Goal: Transaction & Acquisition: Purchase product/service

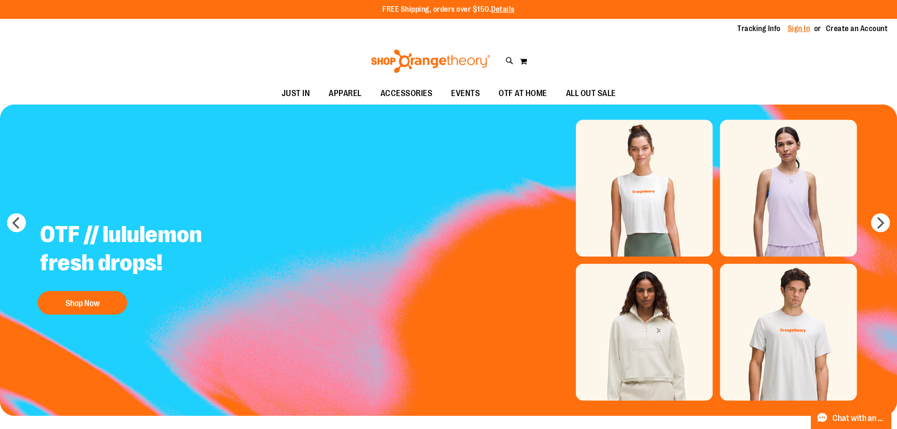
type input "**********"
click at [794, 30] on link "Sign In" at bounding box center [798, 29] width 23 height 10
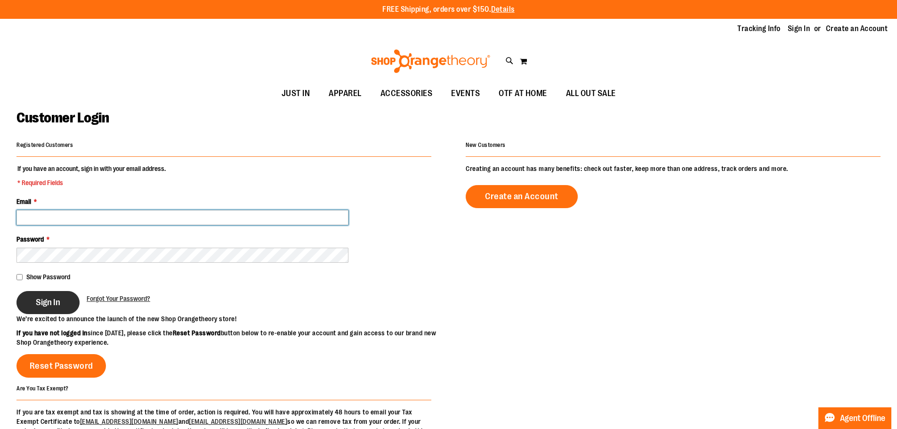
type input "**********"
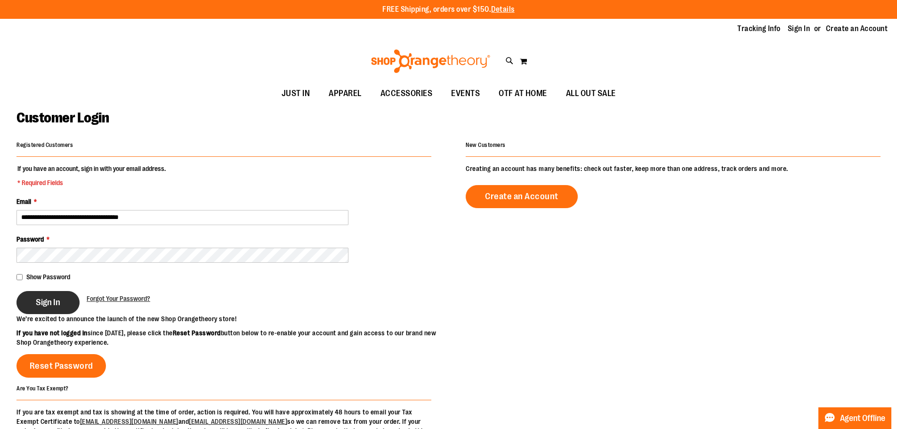
type input "**********"
click at [56, 301] on span "Sign In" at bounding box center [48, 302] width 24 height 10
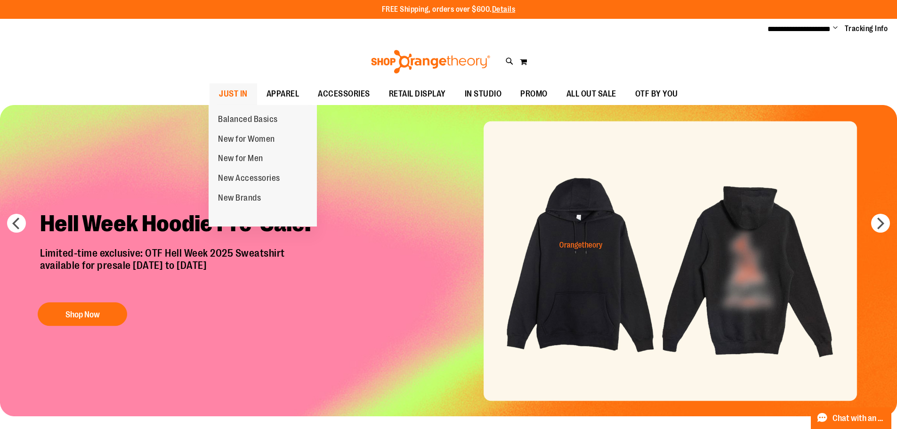
type input "**********"
click at [229, 91] on span "JUST IN" at bounding box center [233, 93] width 29 height 21
click at [235, 97] on span "JUST IN" at bounding box center [233, 93] width 29 height 21
click at [237, 94] on span "JUST IN" at bounding box center [233, 93] width 29 height 21
click at [234, 91] on span "JUST IN" at bounding box center [233, 93] width 29 height 21
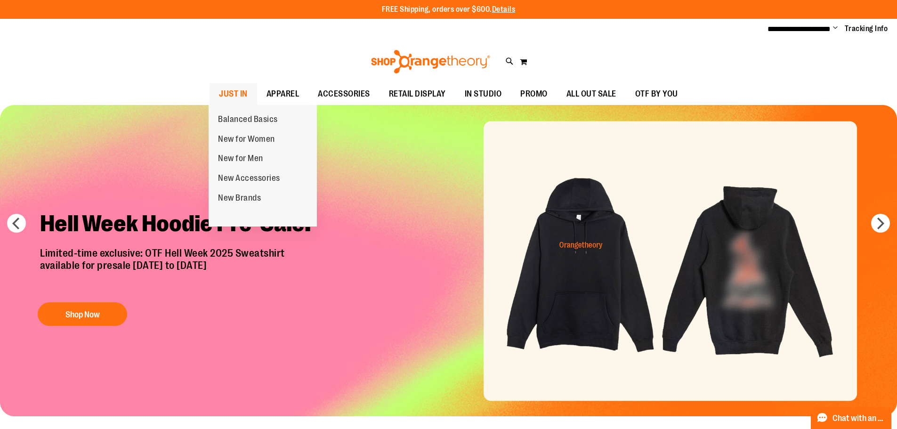
click at [234, 93] on span "JUST IN" at bounding box center [233, 93] width 29 height 21
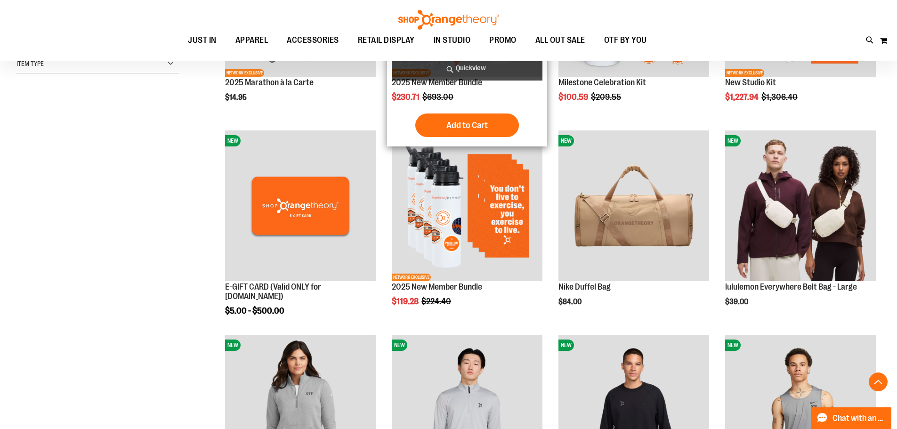
scroll to position [282, 0]
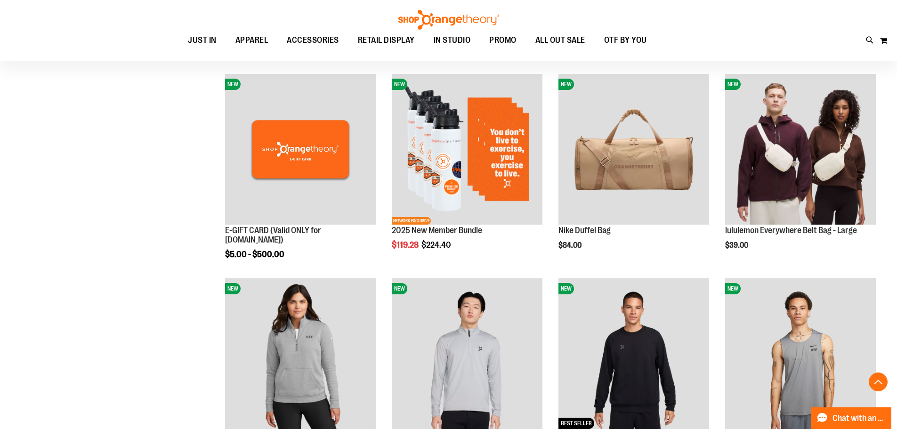
scroll to position [376, 0]
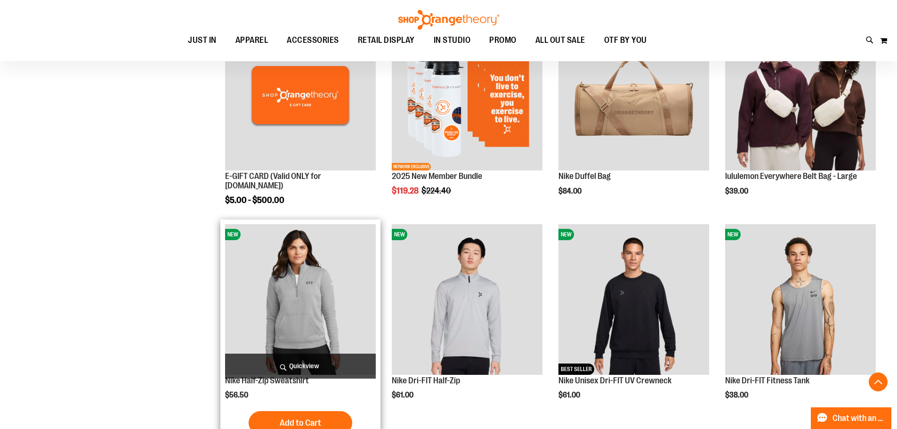
type input "**********"
click at [279, 295] on img "product" at bounding box center [300, 299] width 151 height 151
click at [288, 267] on img "product" at bounding box center [300, 299] width 151 height 151
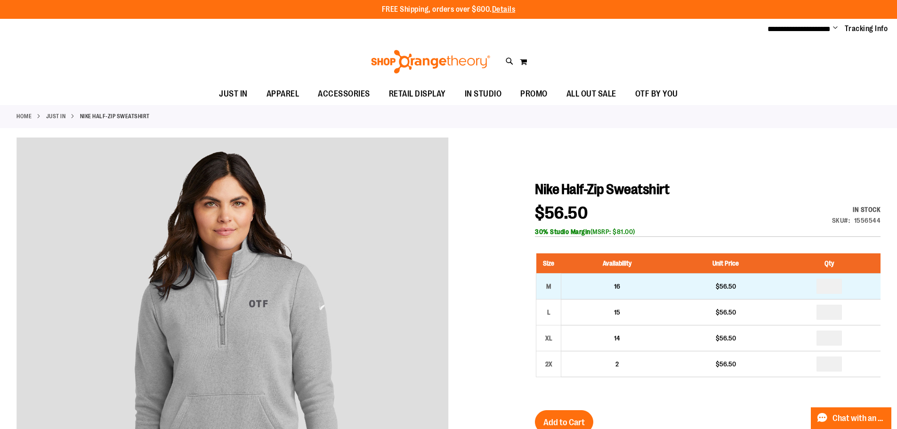
type input "**********"
click at [835, 284] on input "number" at bounding box center [828, 286] width 25 height 15
type input "*"
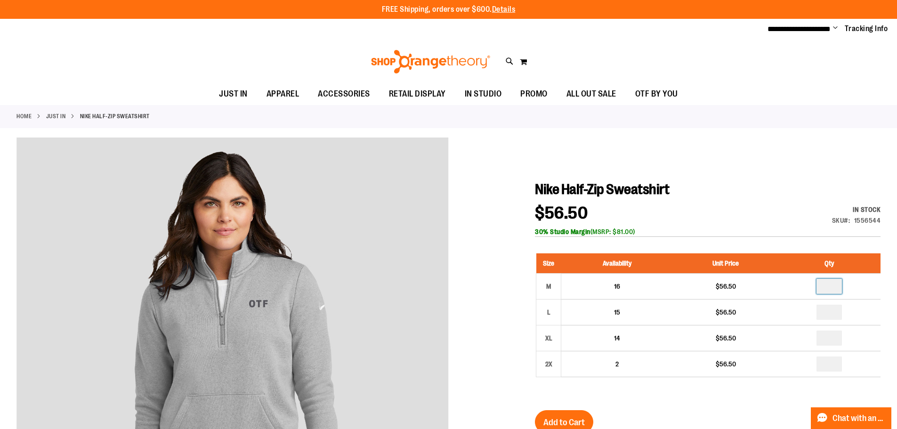
click at [515, 321] on div at bounding box center [448, 406] width 864 height 538
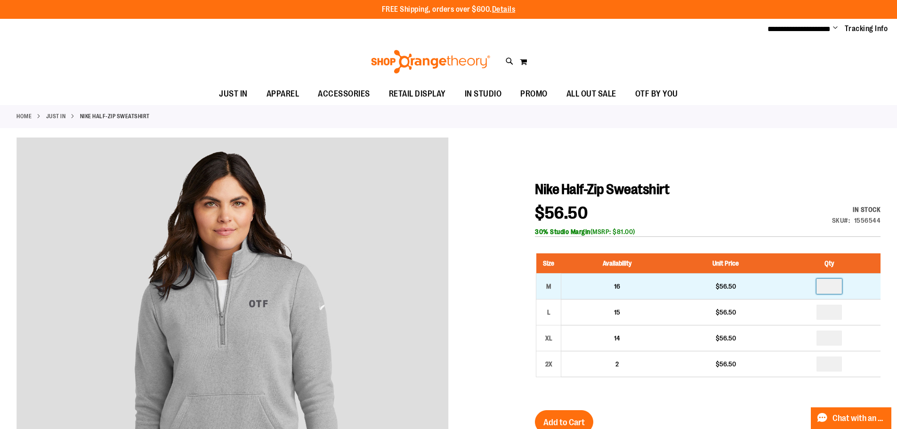
drag, startPoint x: 832, startPoint y: 282, endPoint x: 818, endPoint y: 286, distance: 13.8
click at [818, 286] on input "*" at bounding box center [828, 286] width 25 height 15
type input "*"
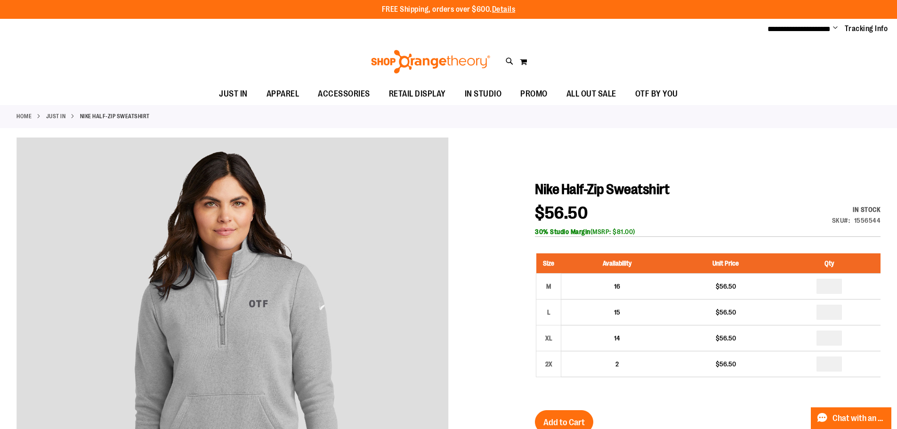
click at [490, 320] on div at bounding box center [448, 406] width 864 height 538
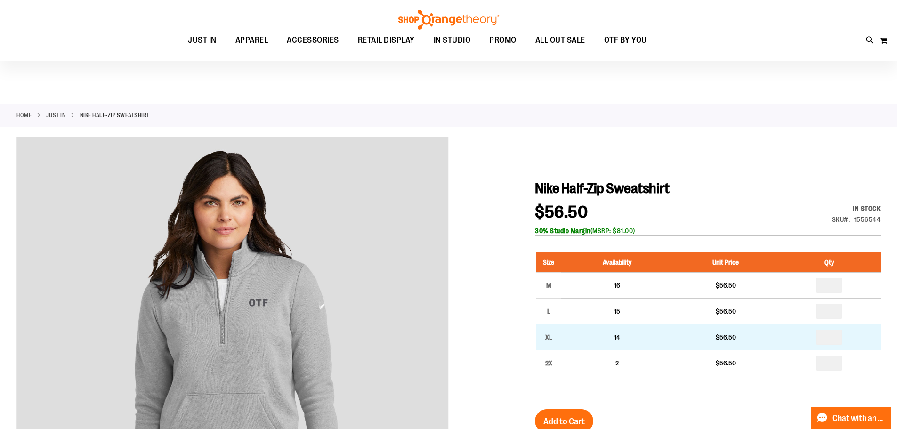
scroll to position [94, 0]
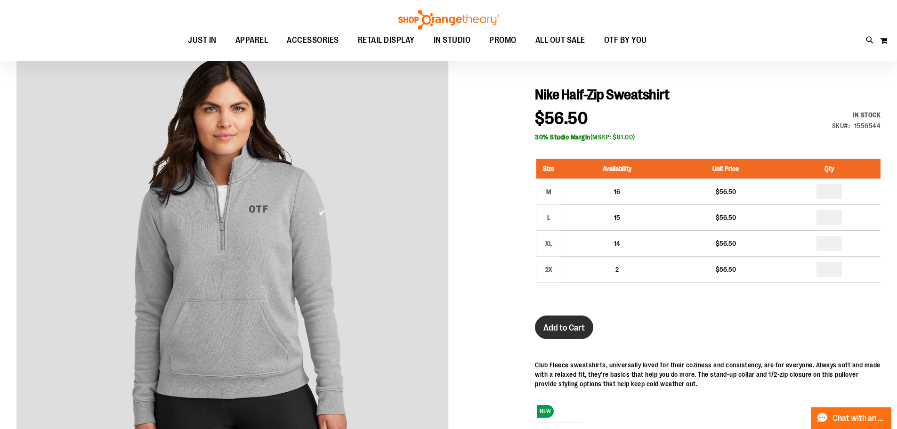
click at [567, 334] on button "Add to Cart" at bounding box center [564, 327] width 58 height 24
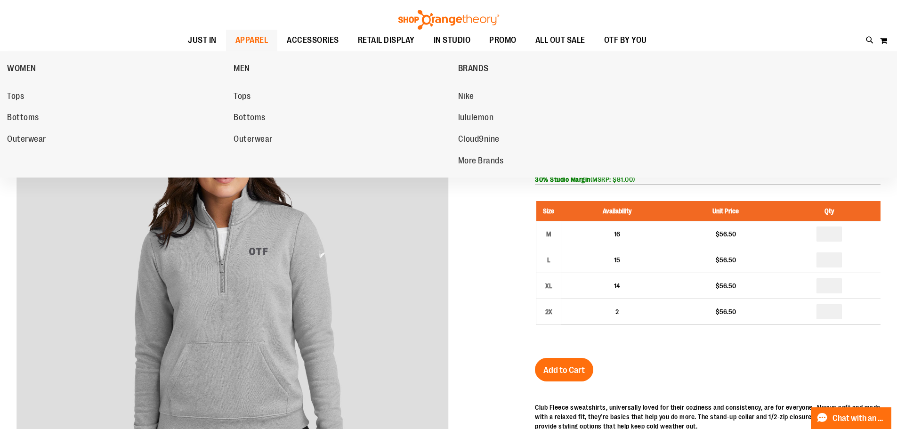
scroll to position [0, 0]
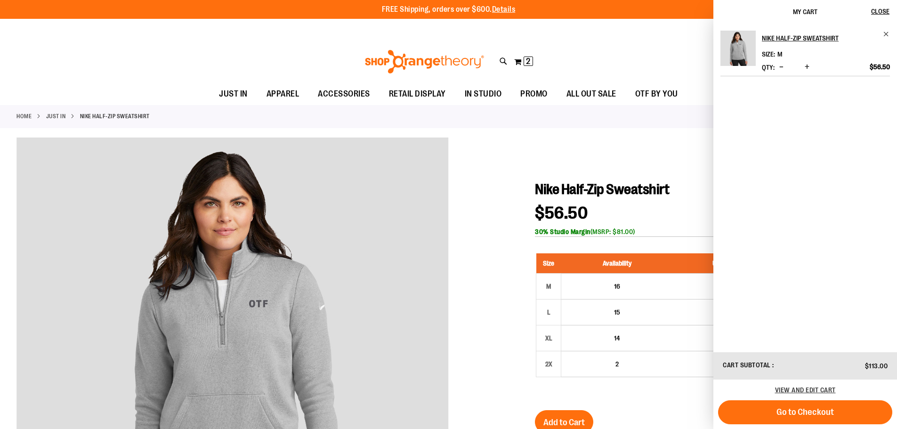
click at [232, 66] on div "Toggle Nav Search Popular Suggestions Advanced Search" at bounding box center [448, 61] width 897 height 43
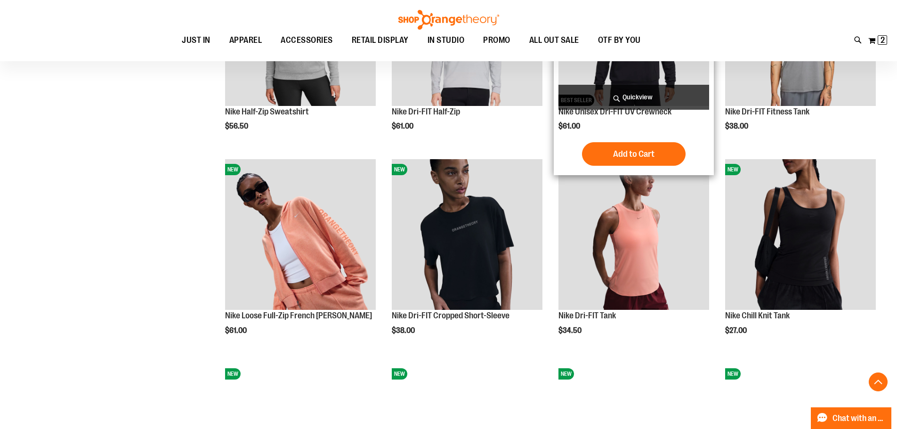
scroll to position [658, 0]
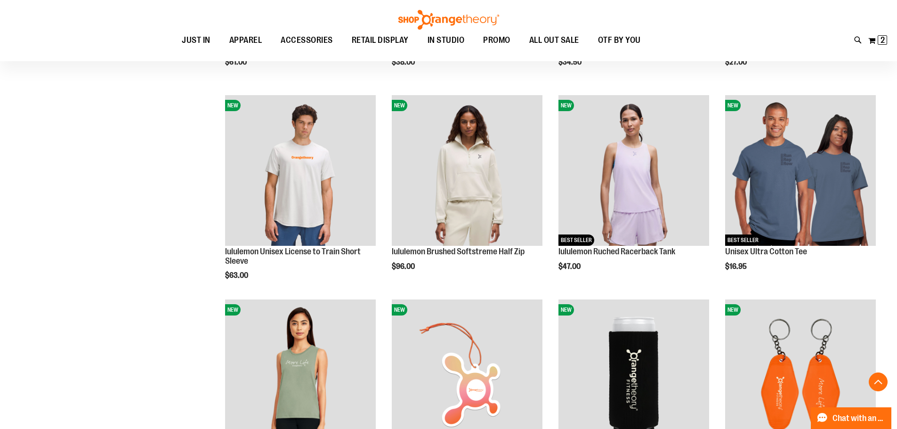
scroll to position [941, 0]
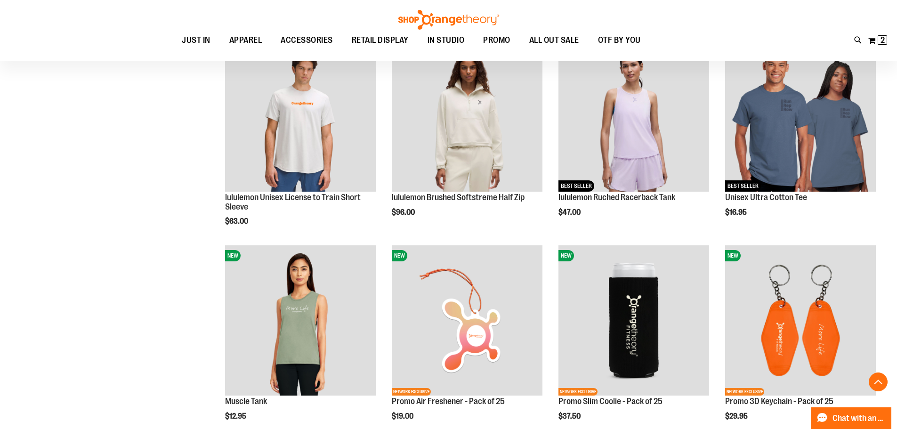
scroll to position [988, 0]
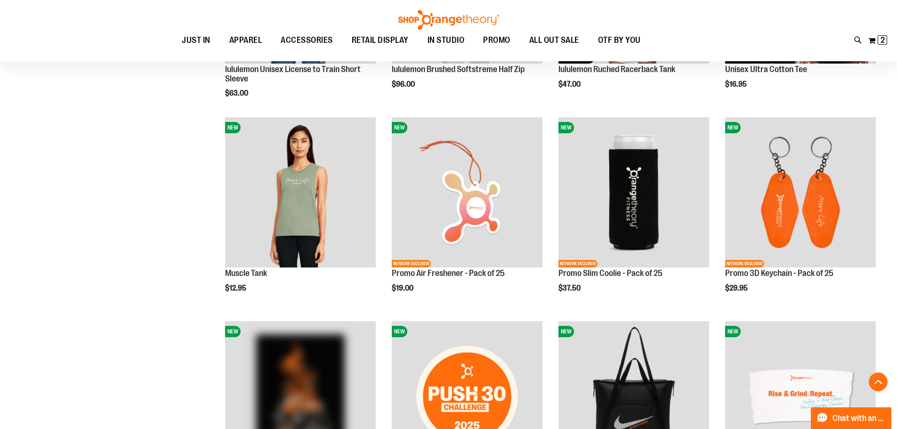
scroll to position [1176, 0]
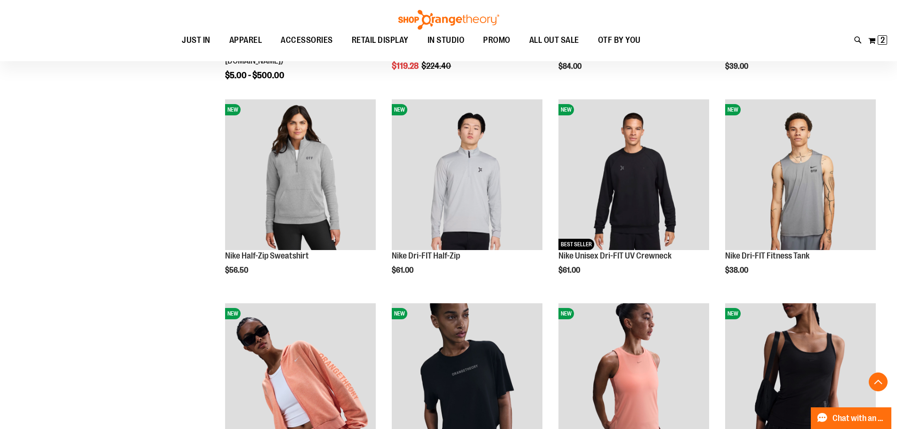
scroll to position [470, 0]
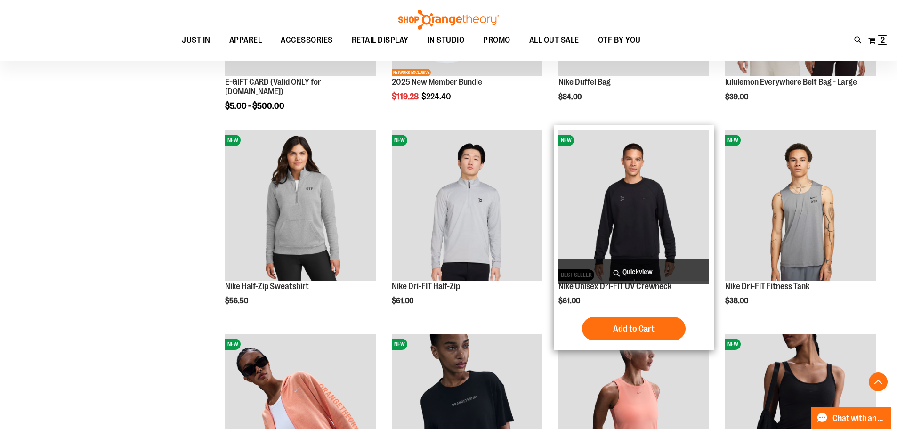
type input "**********"
click at [628, 220] on img "product" at bounding box center [633, 205] width 151 height 151
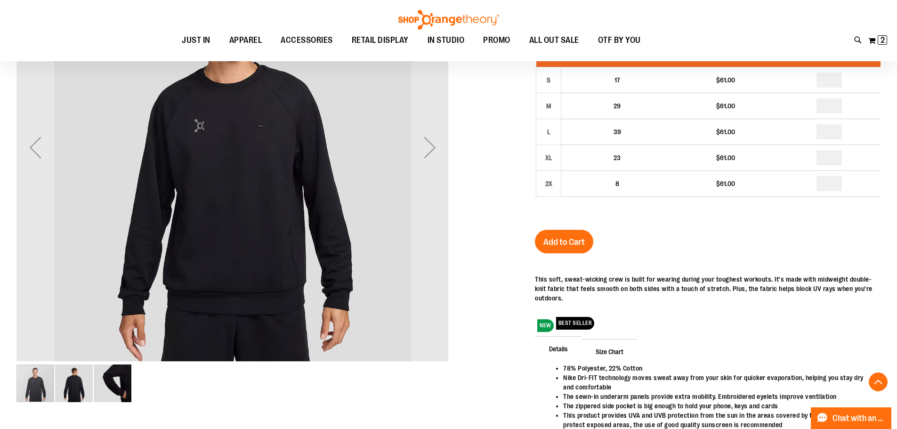
scroll to position [235, 0]
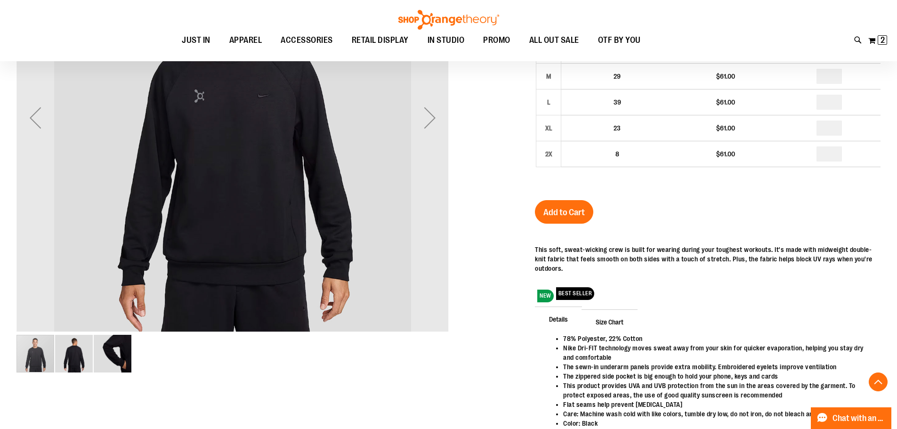
click at [74, 356] on img "image 2 of 3" at bounding box center [74, 354] width 38 height 38
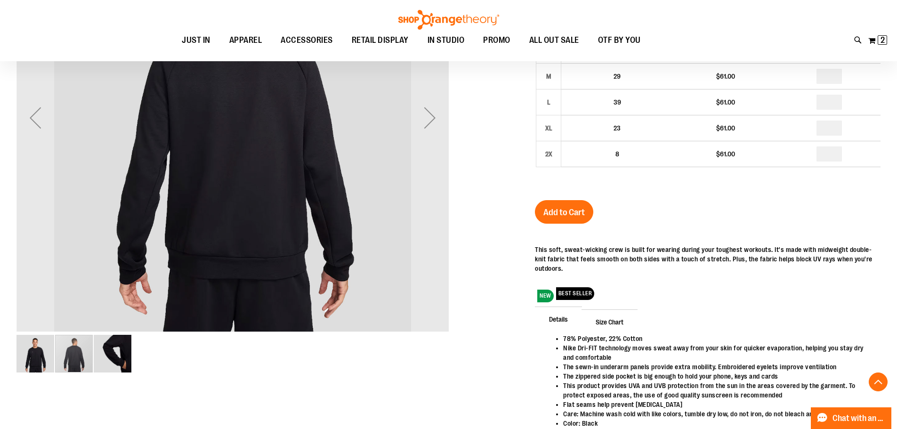
click at [120, 358] on img "image 3 of 3" at bounding box center [113, 354] width 38 height 38
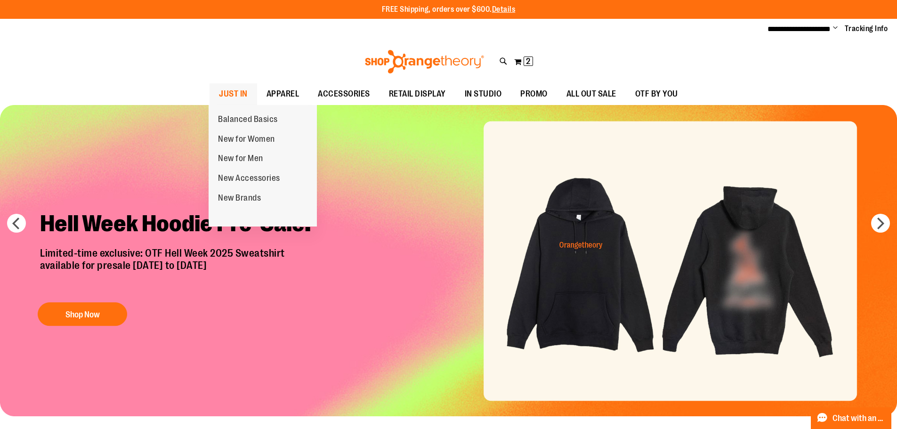
type input "**********"
click at [237, 95] on span "JUST IN" at bounding box center [233, 93] width 29 height 21
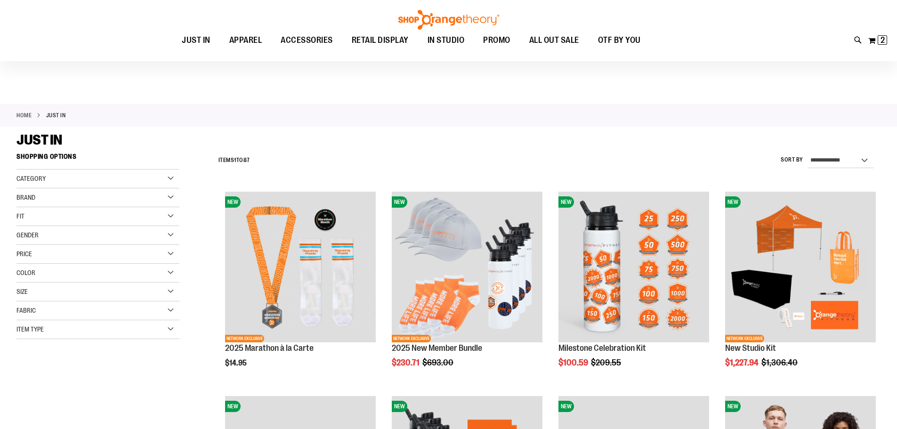
scroll to position [178, 0]
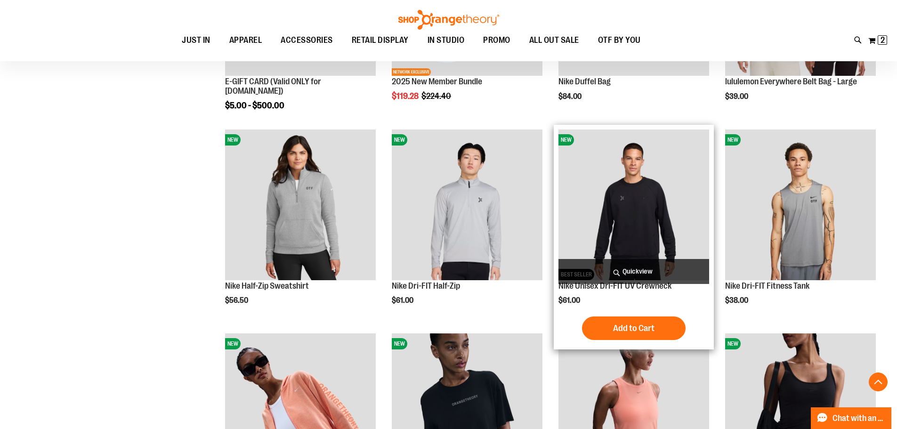
scroll to position [460, 0]
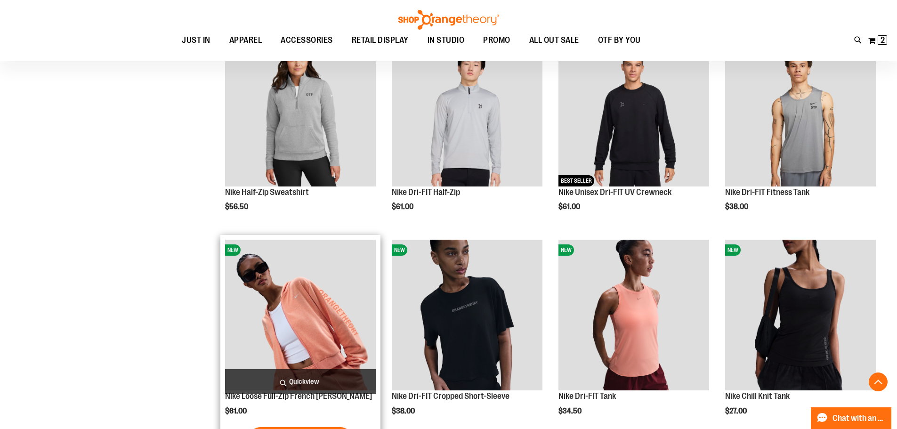
type input "**********"
click at [306, 321] on img "product" at bounding box center [300, 315] width 151 height 151
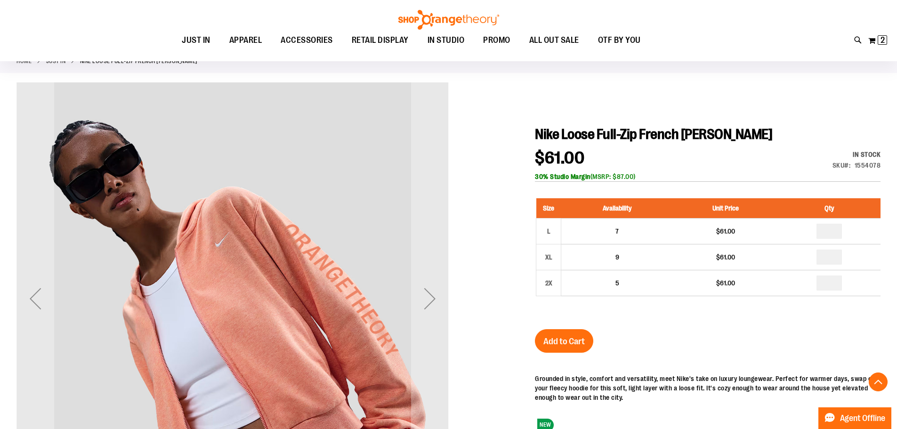
scroll to position [188, 0]
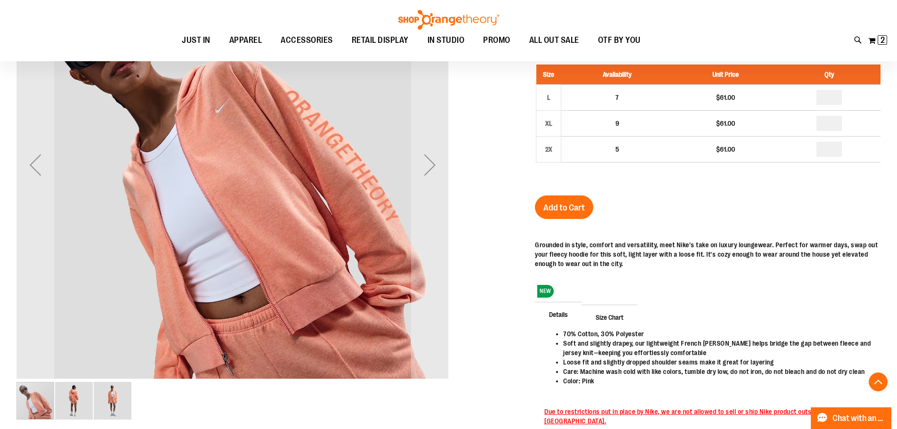
type input "**********"
click at [73, 402] on img "image 2 of 3" at bounding box center [74, 401] width 38 height 38
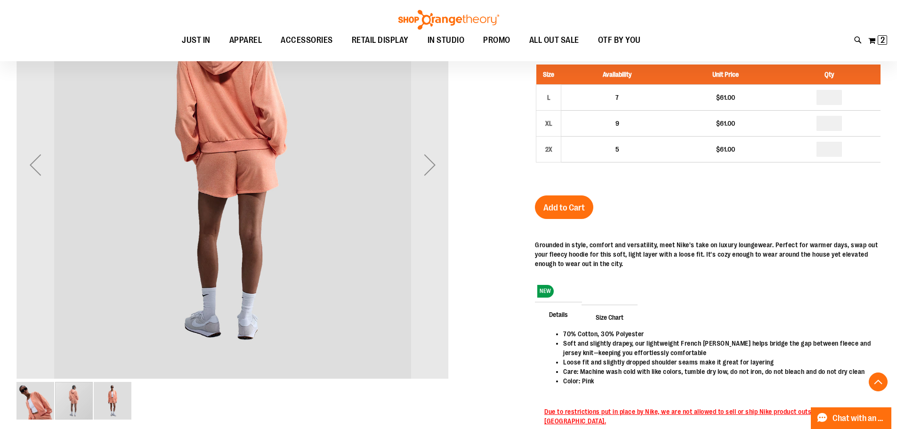
click at [116, 396] on img "image 3 of 3" at bounding box center [113, 401] width 38 height 38
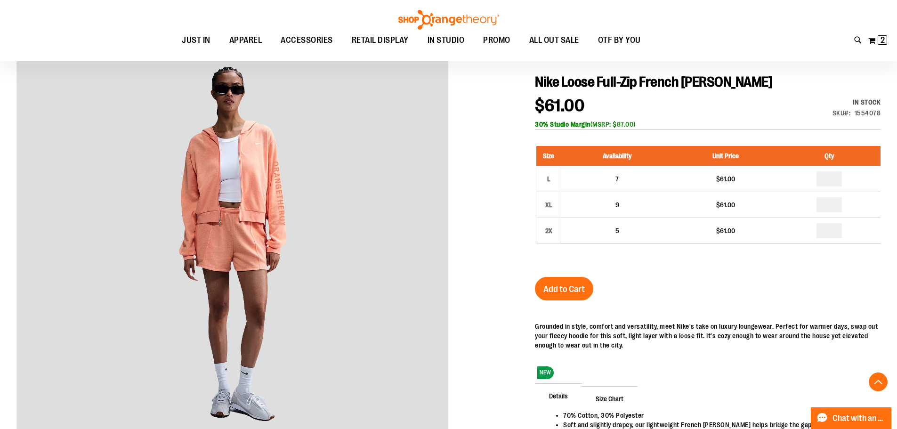
scroll to position [0, 0]
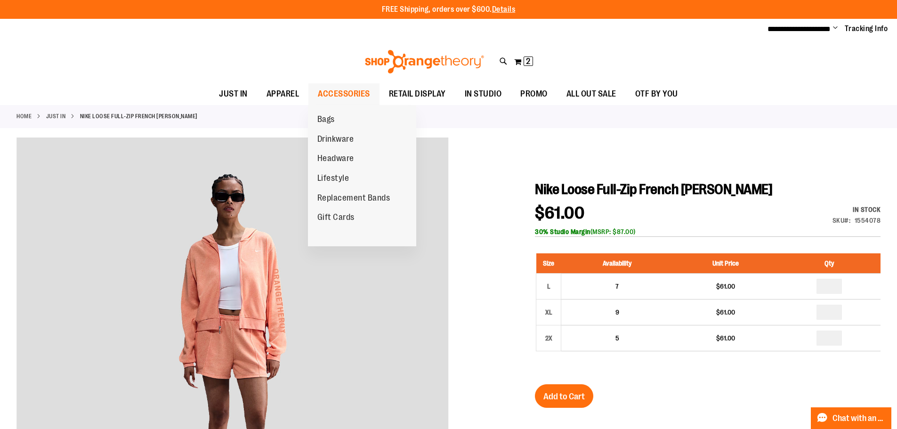
click at [348, 94] on span "ACCESSORIES" at bounding box center [344, 93] width 52 height 21
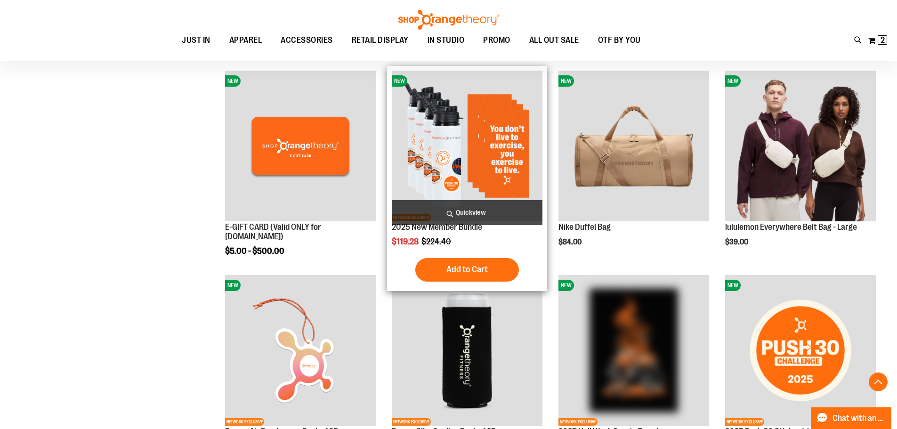
scroll to position [376, 0]
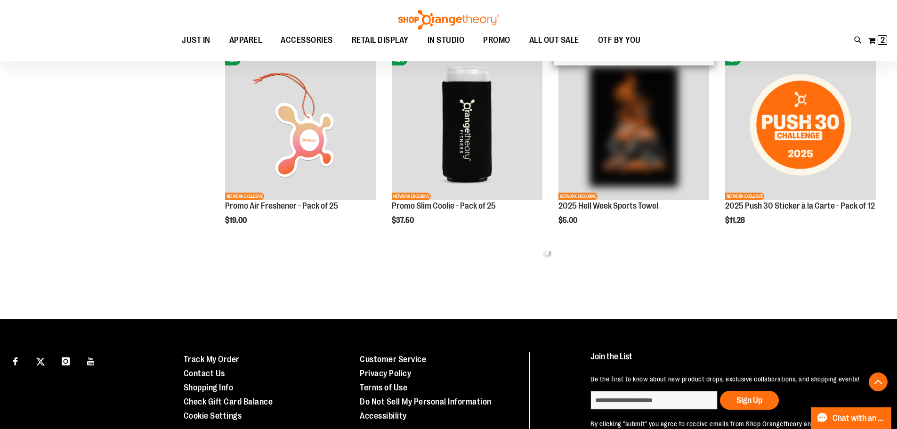
scroll to position [564, 0]
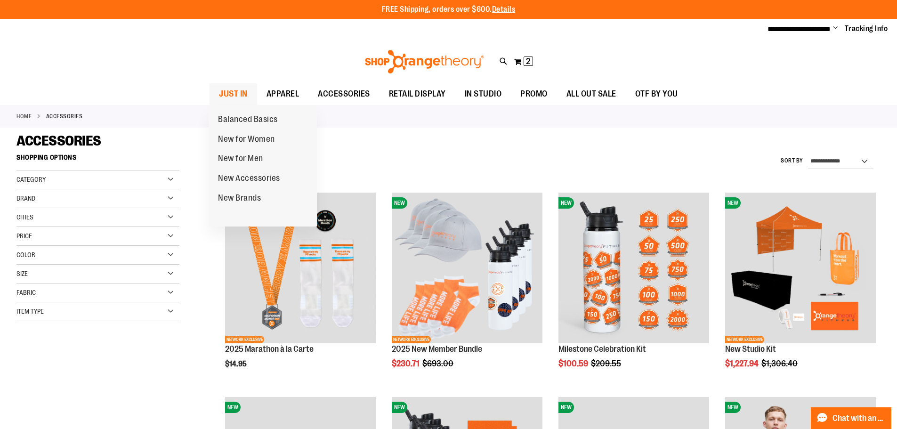
type input "**********"
click at [227, 88] on span "JUST IN" at bounding box center [233, 93] width 29 height 21
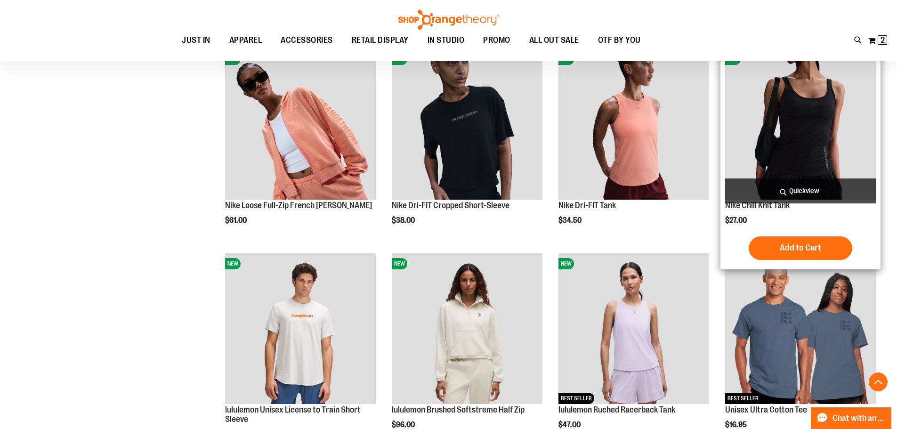
scroll to position [800, 0]
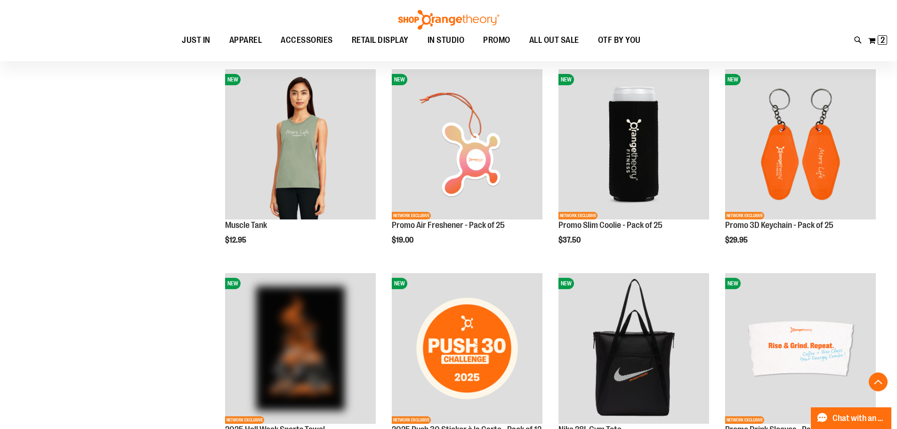
scroll to position [1129, 0]
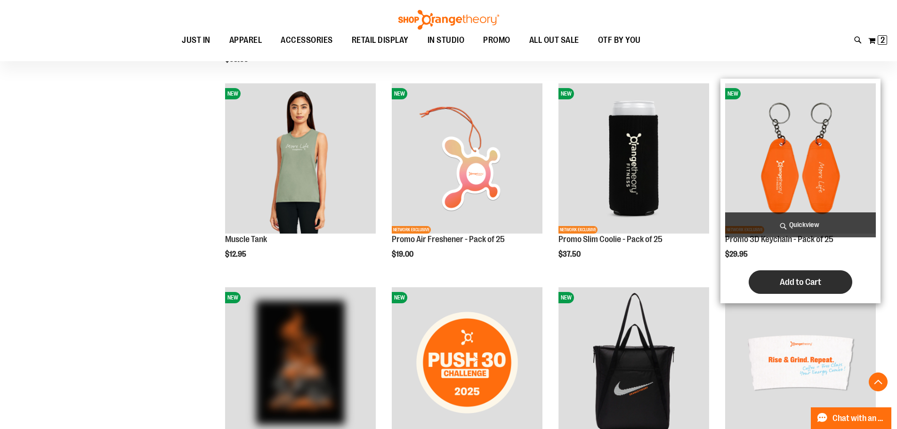
type input "**********"
click at [815, 279] on span "Add to Cart" at bounding box center [799, 282] width 41 height 10
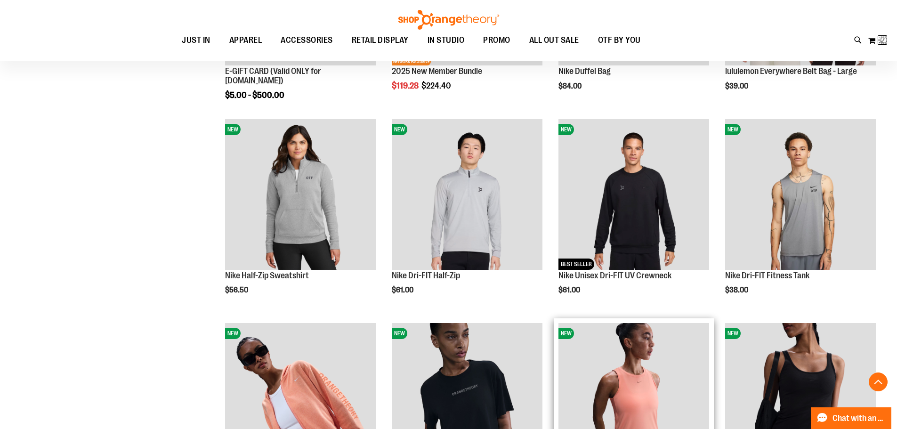
scroll to position [470, 0]
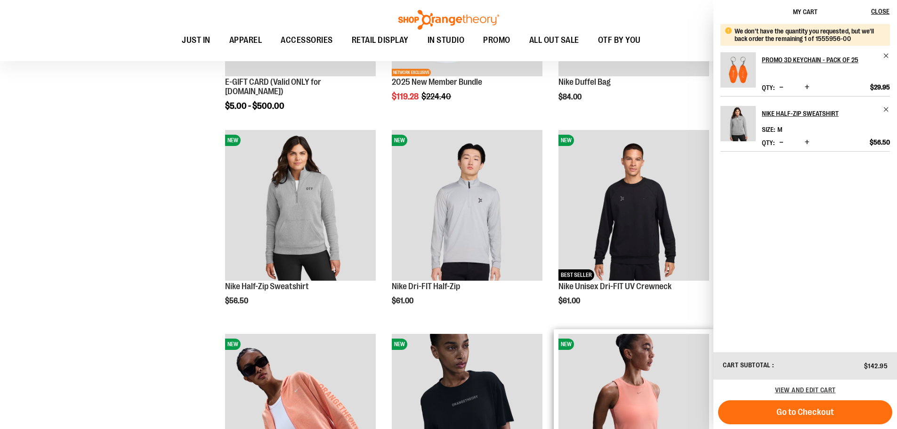
scroll to position [1193, 0]
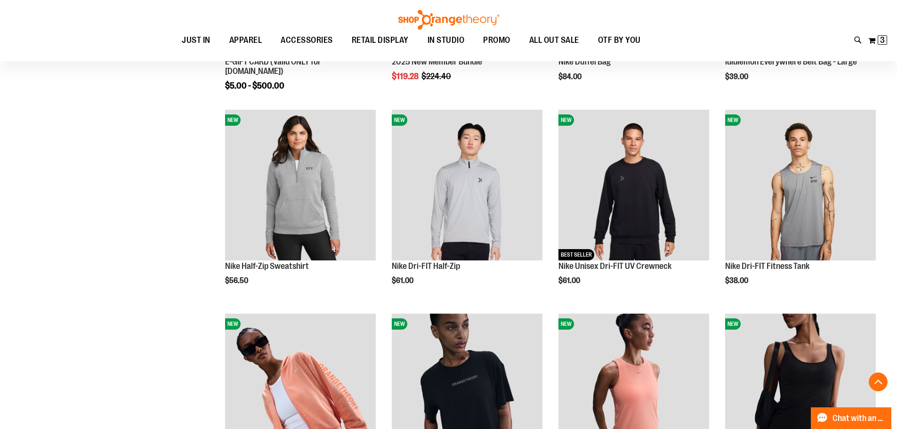
scroll to position [487, 0]
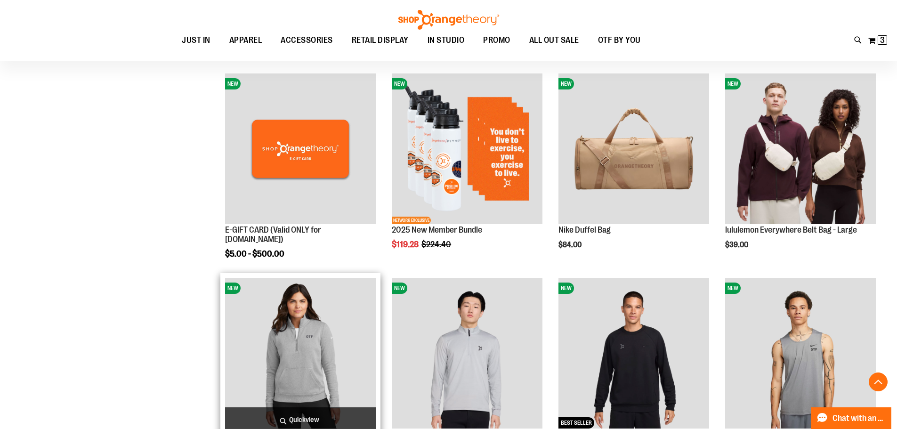
scroll to position [440, 0]
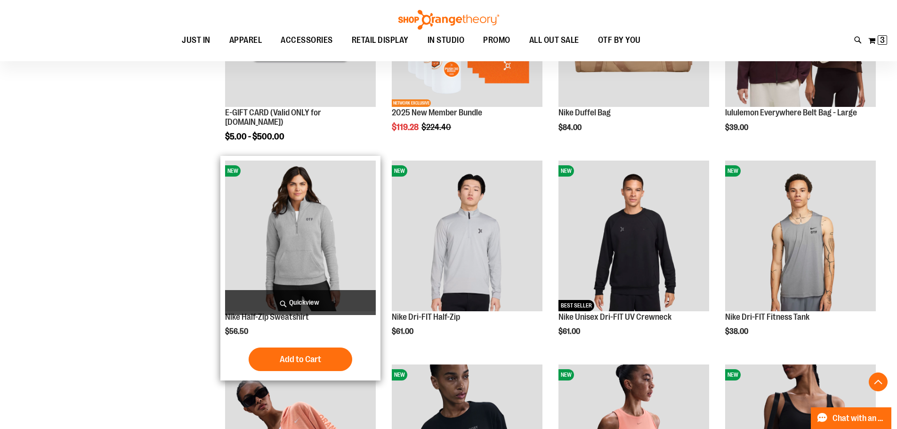
click at [351, 271] on img "product" at bounding box center [300, 235] width 151 height 151
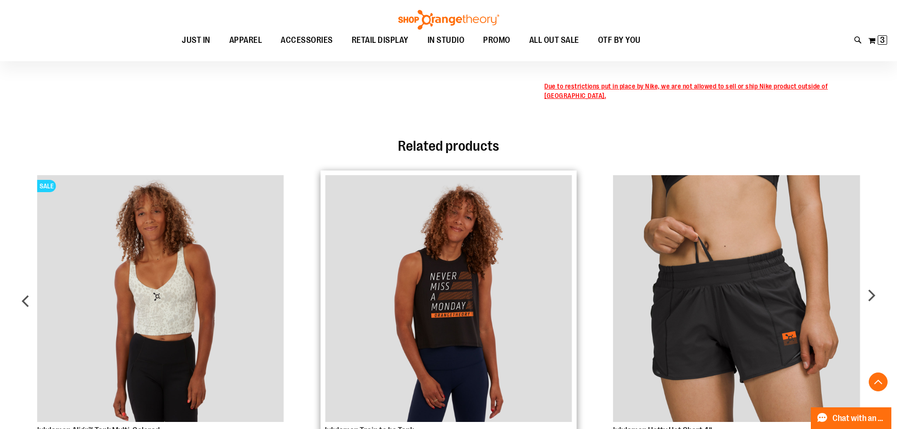
scroll to position [444, 0]
